Goal: Use online tool/utility: Utilize a website feature to perform a specific function

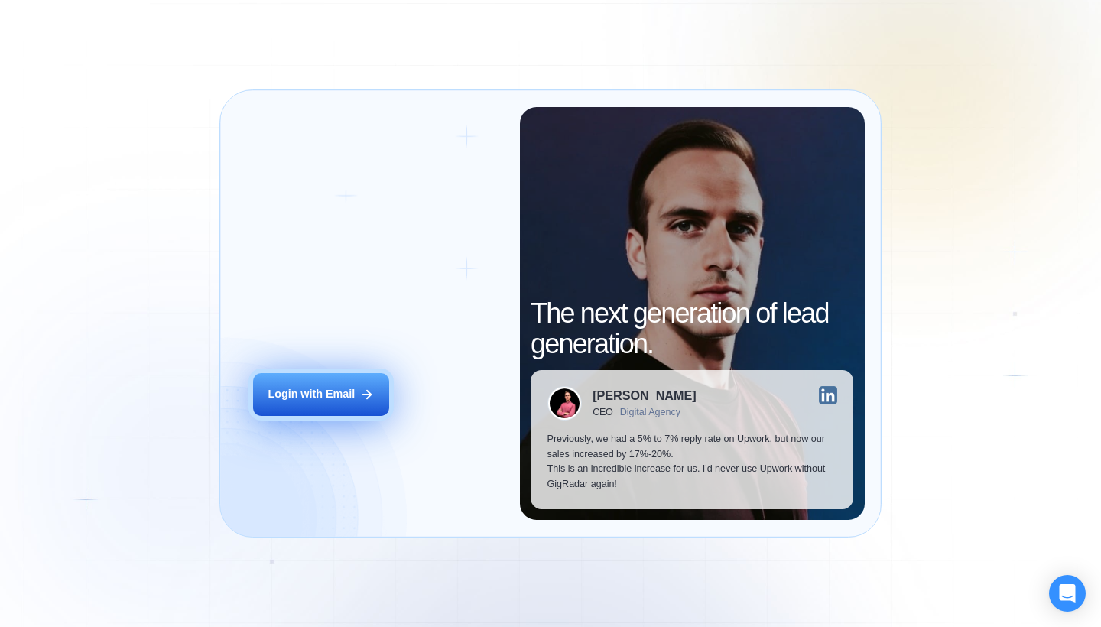
click at [296, 395] on div "Login with Email" at bounding box center [311, 394] width 87 height 15
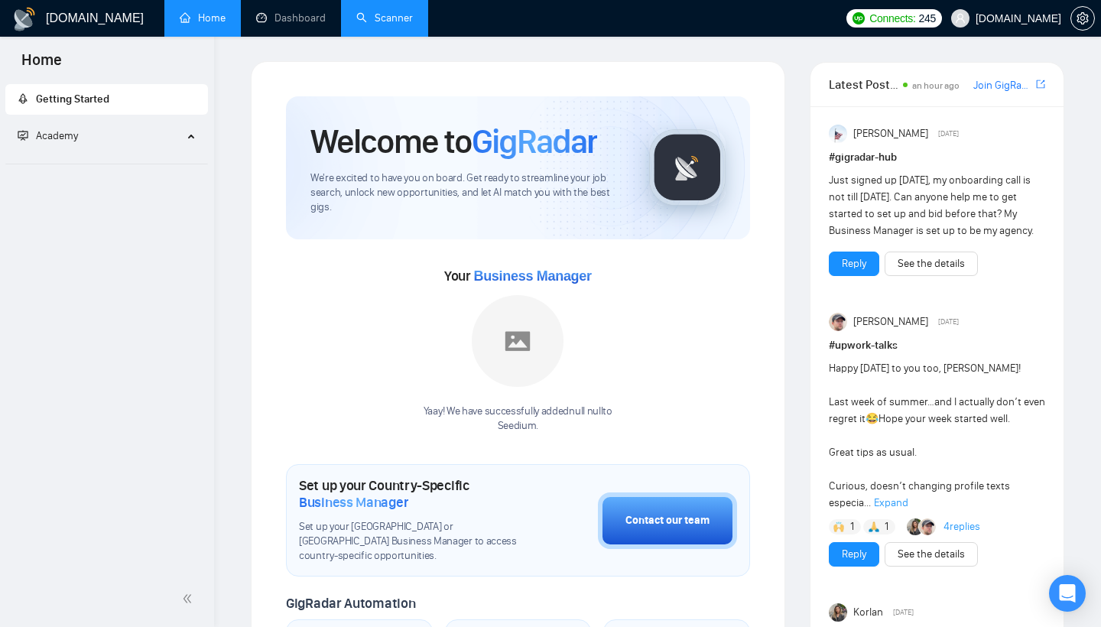
click at [391, 21] on link "Scanner" at bounding box center [384, 17] width 57 height 13
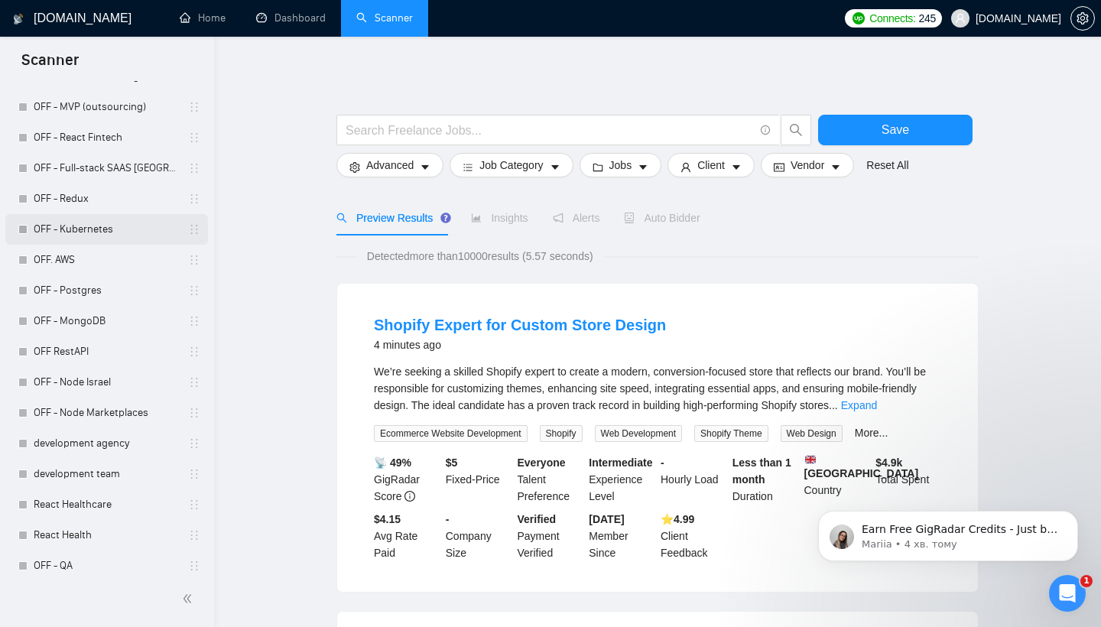
scroll to position [2131, 0]
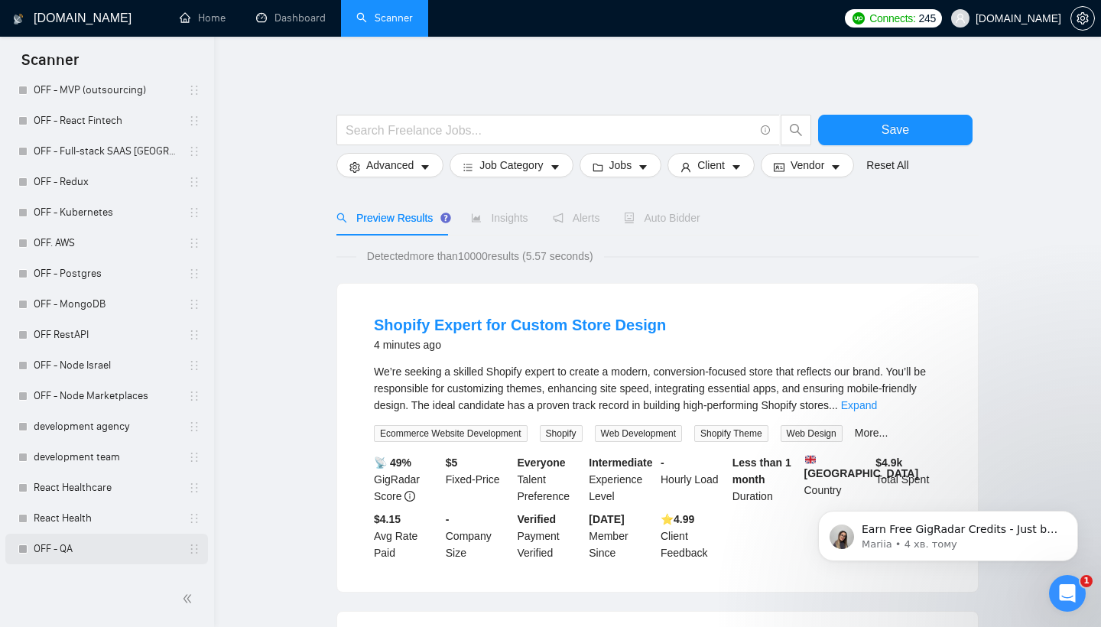
click at [88, 538] on link "OFF - QA" at bounding box center [106, 549] width 145 height 31
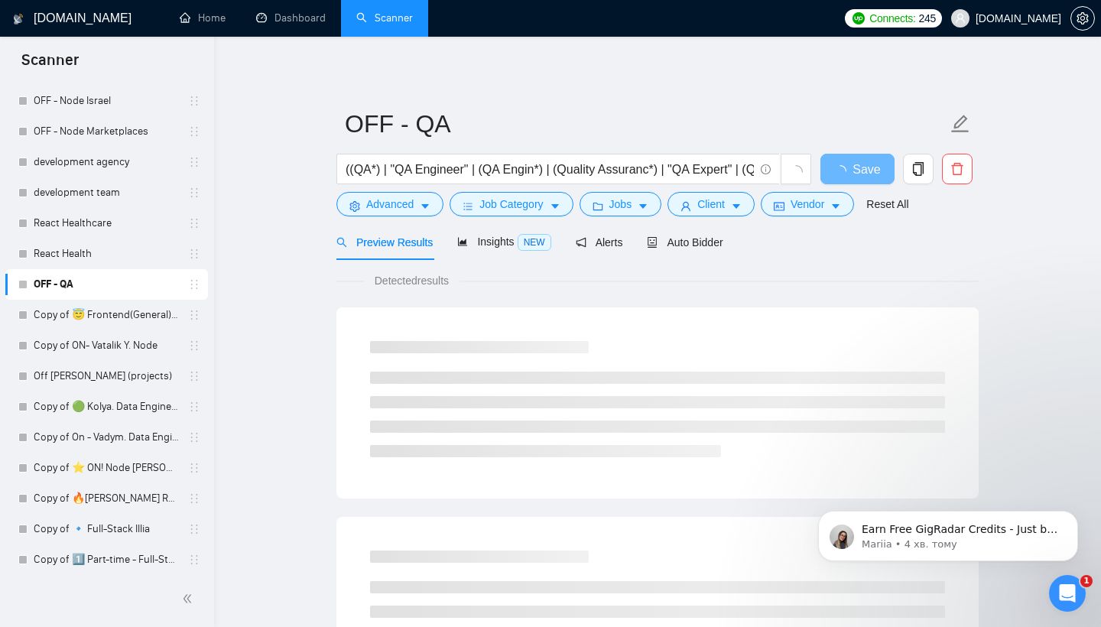
scroll to position [2396, 0]
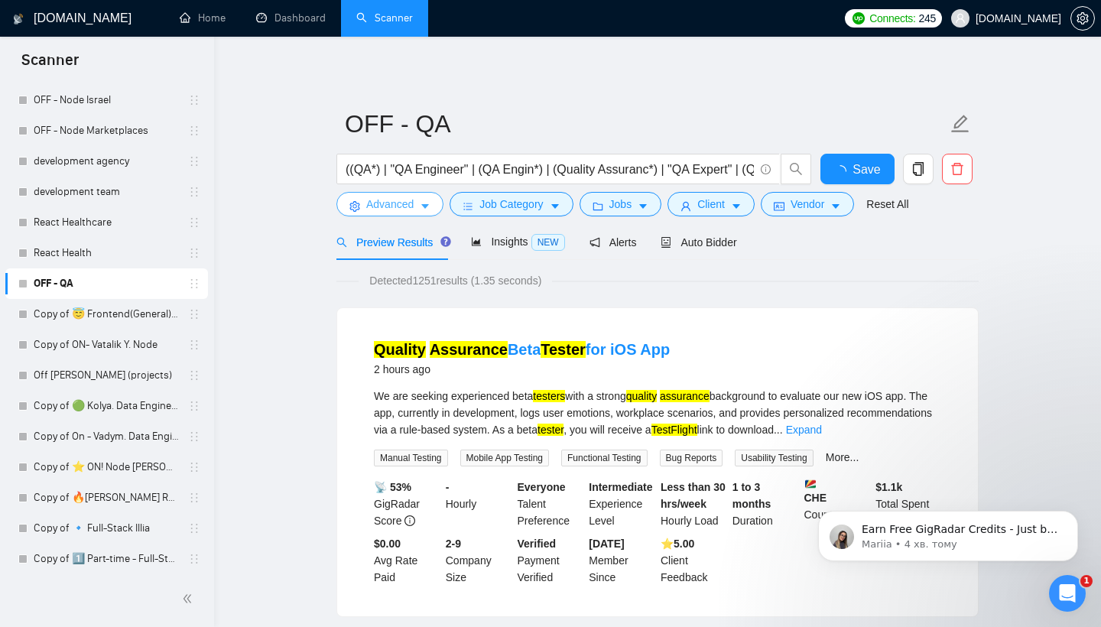
click at [388, 204] on span "Advanced" at bounding box center [389, 204] width 47 height 17
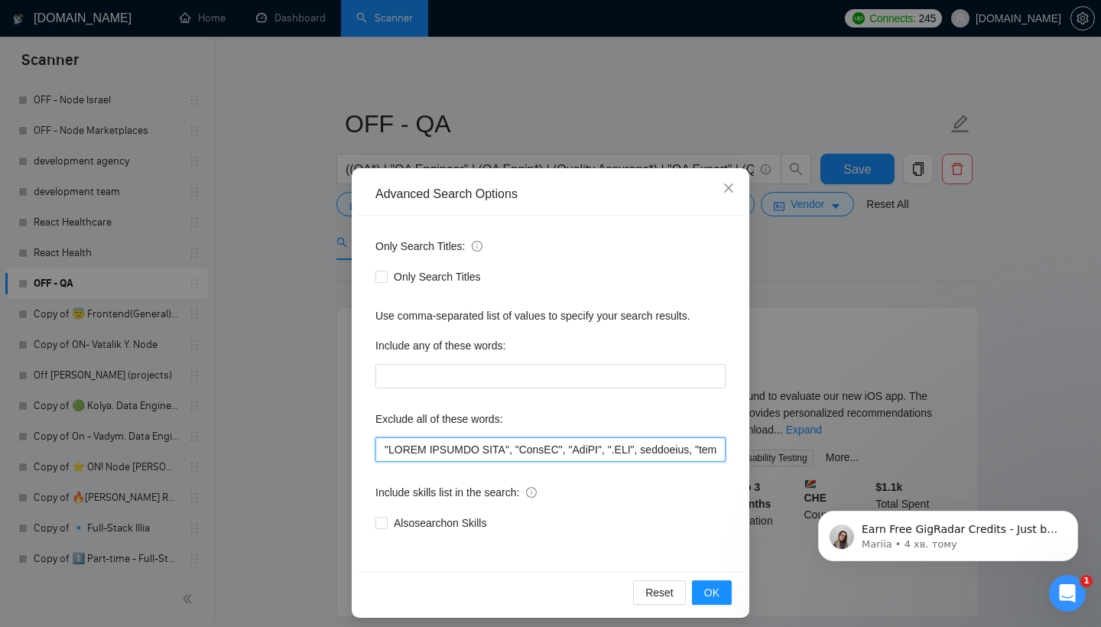
click at [462, 453] on input "text" at bounding box center [550, 449] width 350 height 24
click at [937, 448] on div "Advanced Search Options Only Search Titles: Only Search Titles Use comma-separa…" at bounding box center [550, 313] width 1101 height 627
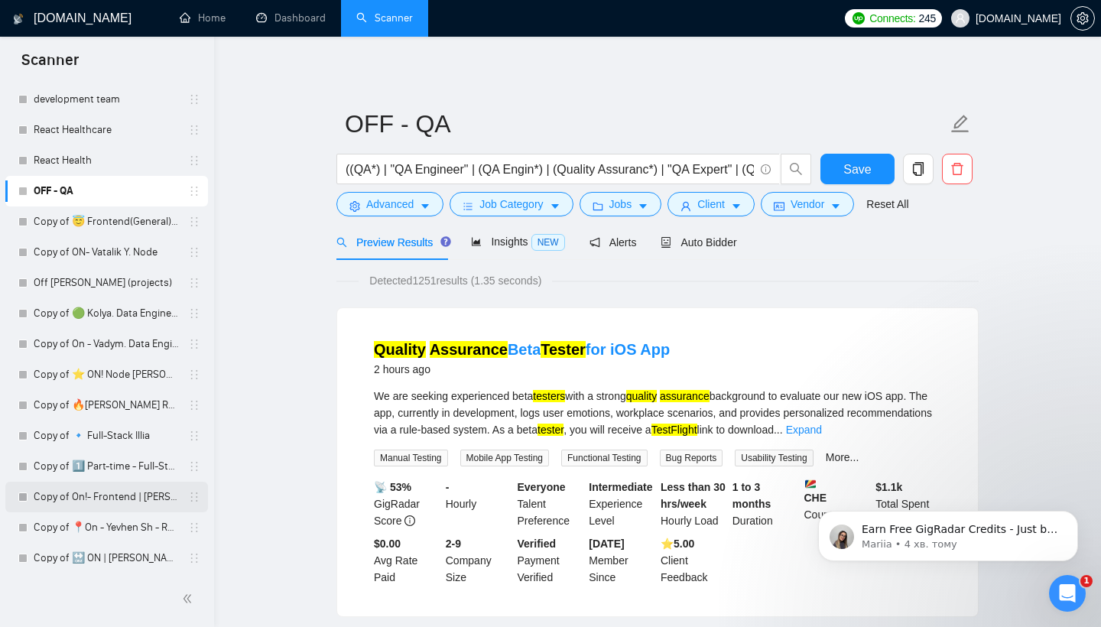
scroll to position [2490, 0]
click at [411, 206] on span "Advanced" at bounding box center [389, 204] width 47 height 17
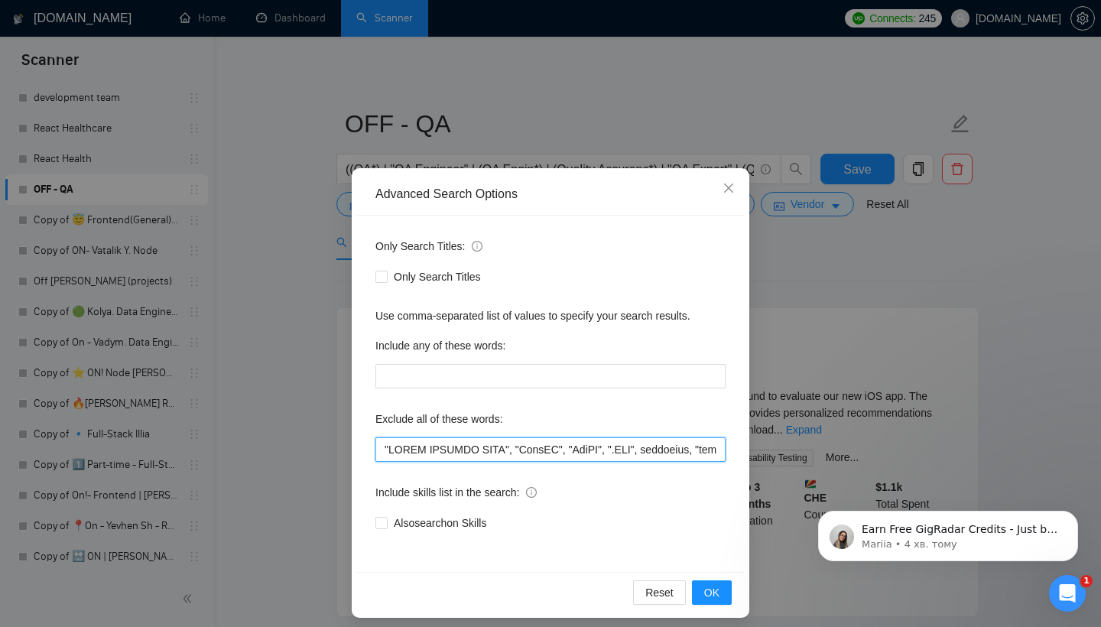
click at [631, 452] on input "text" at bounding box center [550, 449] width 350 height 24
click at [948, 400] on div "Advanced Search Options Only Search Titles: Only Search Titles Use comma-separa…" at bounding box center [550, 313] width 1101 height 627
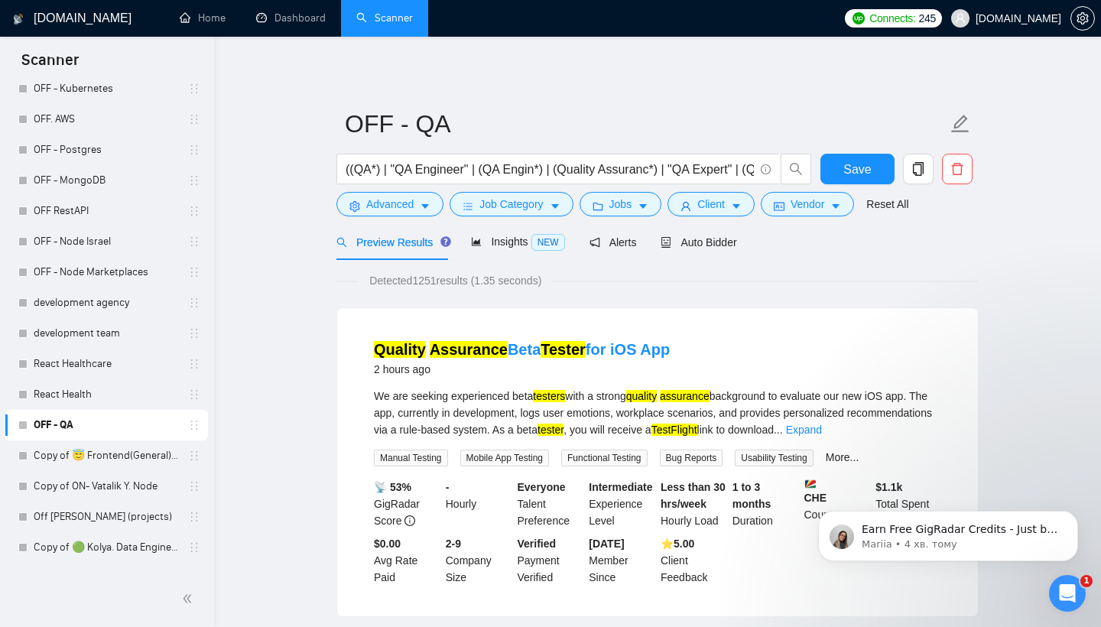
scroll to position [2213, 0]
